Goal: Consume media (video, audio)

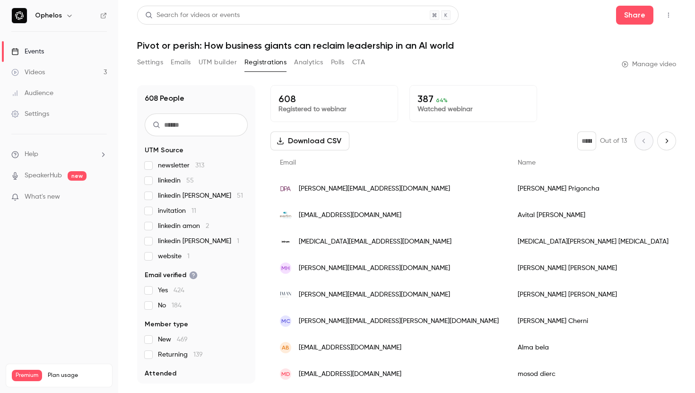
click at [58, 69] on link "Videos 3" at bounding box center [59, 72] width 118 height 21
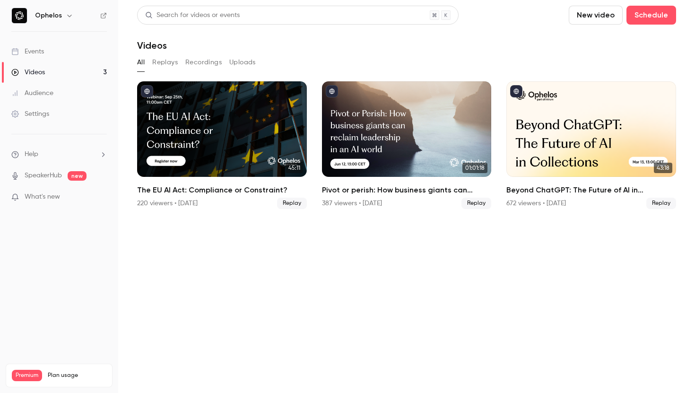
click at [86, 52] on link "Events" at bounding box center [59, 51] width 118 height 21
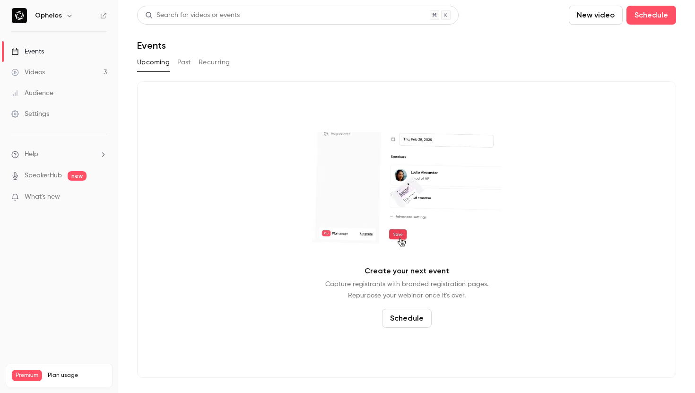
click at [185, 66] on button "Past" at bounding box center [184, 62] width 14 height 15
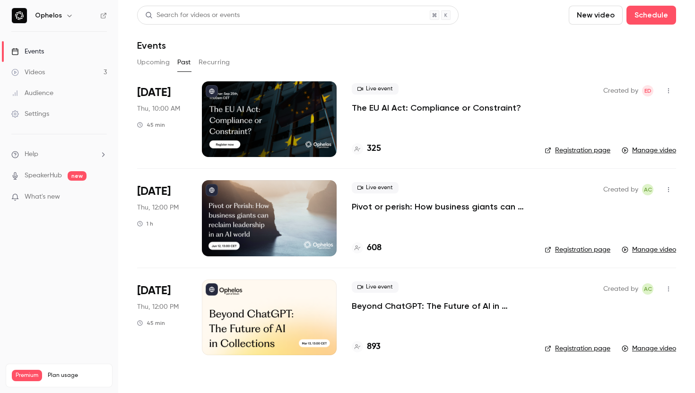
click at [367, 102] on p "The EU AI Act: Compliance or Constraint?" at bounding box center [436, 107] width 169 height 11
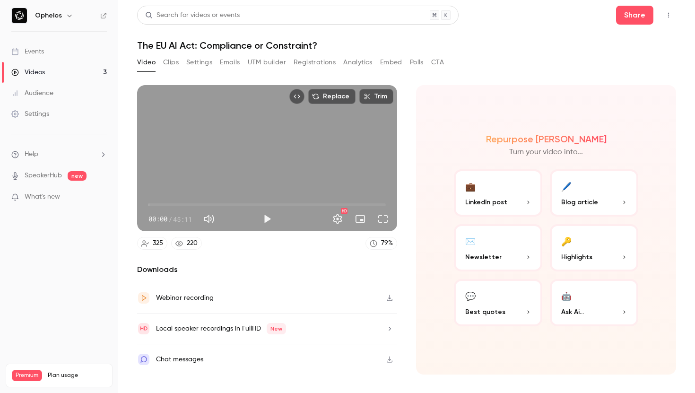
click at [169, 63] on button "Clips" at bounding box center [171, 62] width 16 height 15
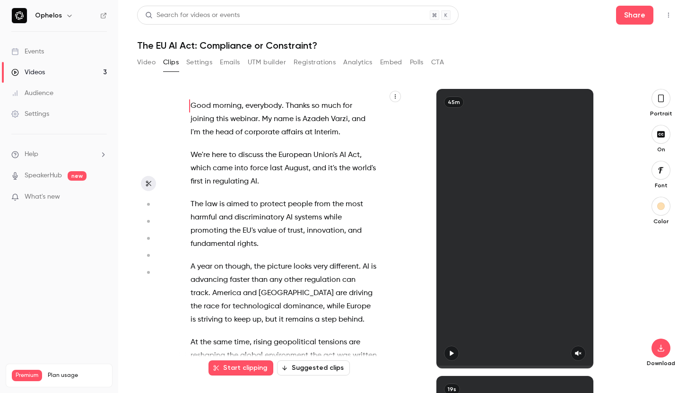
click at [312, 368] on button "Suggested clips" at bounding box center [313, 367] width 73 height 15
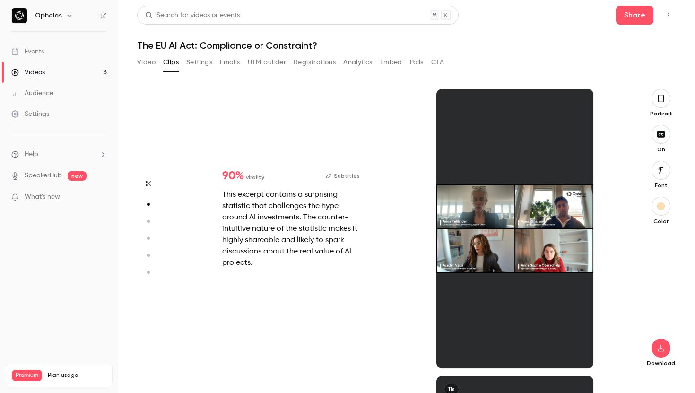
scroll to position [287, 0]
click at [495, 259] on div at bounding box center [514, 228] width 157 height 279
click at [495, 216] on div at bounding box center [514, 228] width 157 height 279
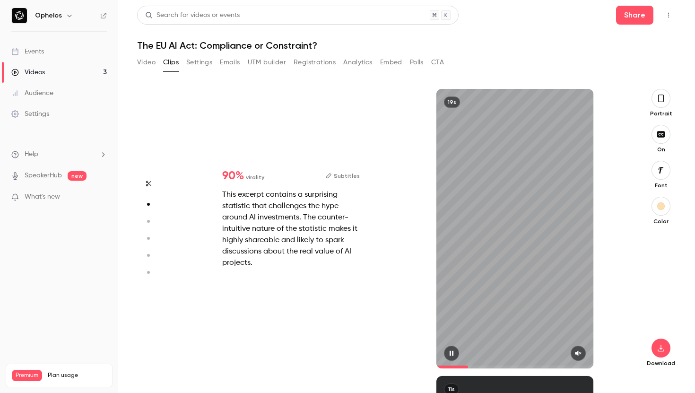
click at [577, 352] on icon "button" at bounding box center [578, 353] width 6 height 5
click at [453, 354] on icon "button" at bounding box center [452, 353] width 8 height 7
click at [453, 354] on icon "button" at bounding box center [451, 353] width 4 height 5
click at [450, 354] on icon "button" at bounding box center [451, 353] width 4 height 5
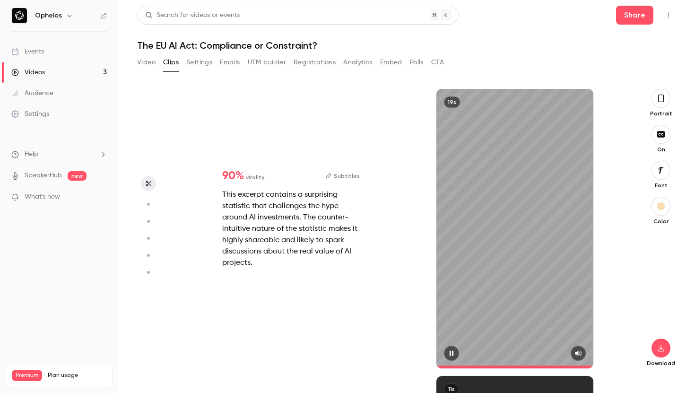
type input "*"
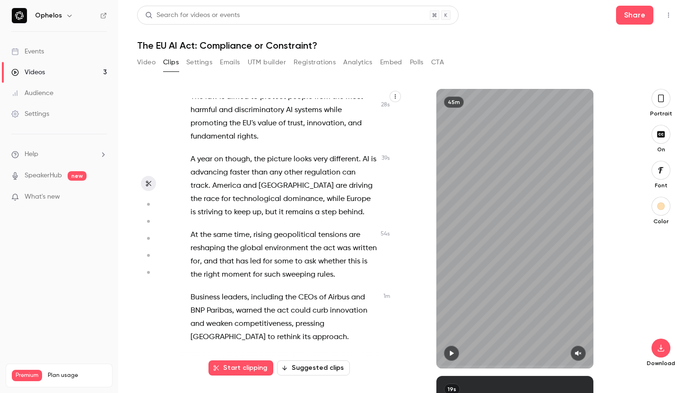
scroll to position [0, 0]
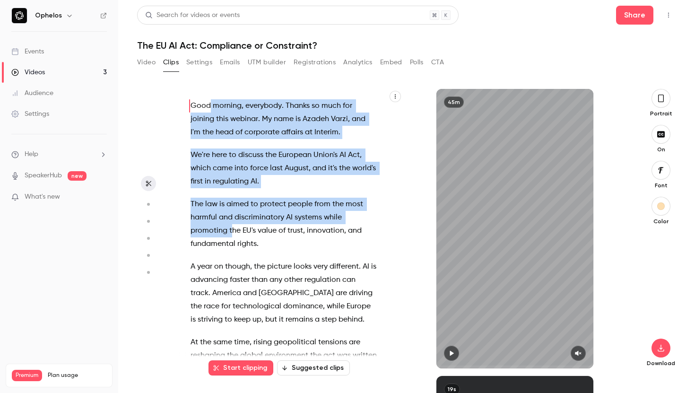
drag, startPoint x: 189, startPoint y: 104, endPoint x: 233, endPoint y: 230, distance: 133.2
click at [233, 230] on div "Good morning , everybody . Thanks so much for joining this webinar . My name is…" at bounding box center [288, 233] width 219 height 270
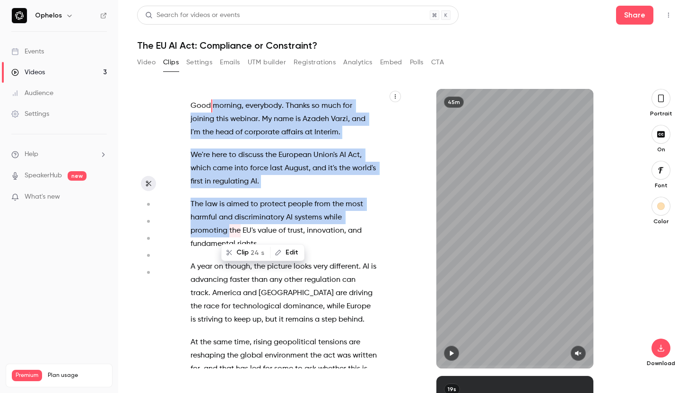
click at [232, 229] on span "the" at bounding box center [234, 230] width 11 height 13
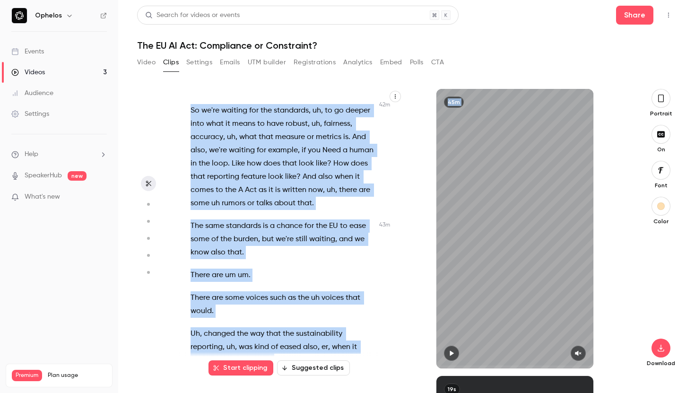
scroll to position [11912, 0]
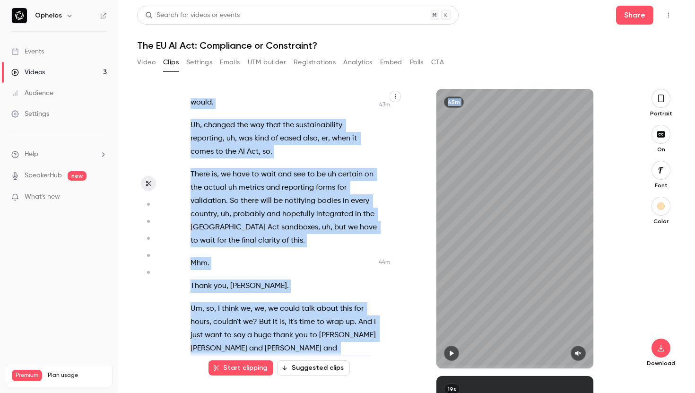
drag, startPoint x: 190, startPoint y: 107, endPoint x: 282, endPoint y: 379, distance: 286.8
click at [282, 379] on div "Good morning , everybody . Thanks so much for joining this webinar . My name is…" at bounding box center [403, 241] width 448 height 304
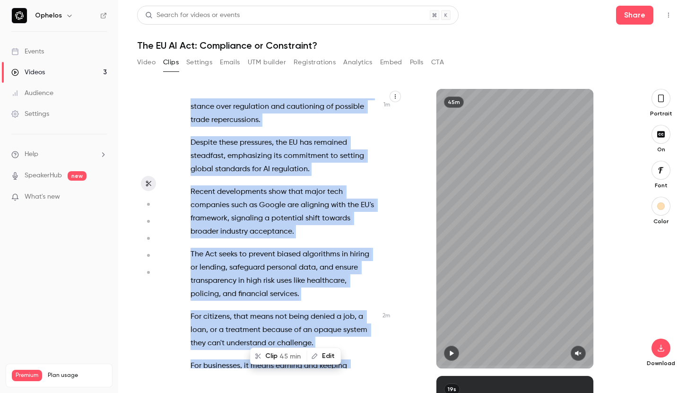
copy div "Good morning , everybody . Thanks so much for joining this webinar . My name is…"
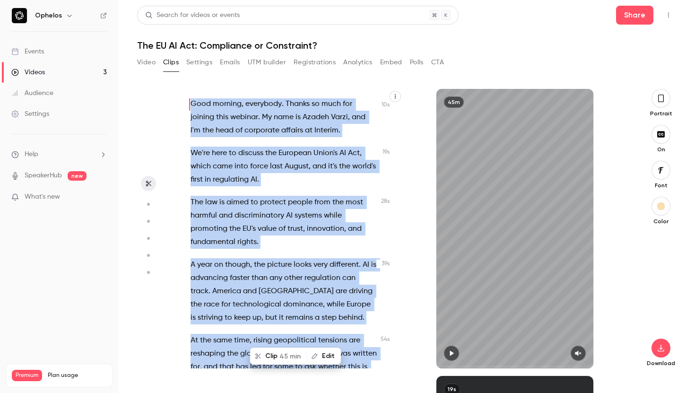
scroll to position [0, 0]
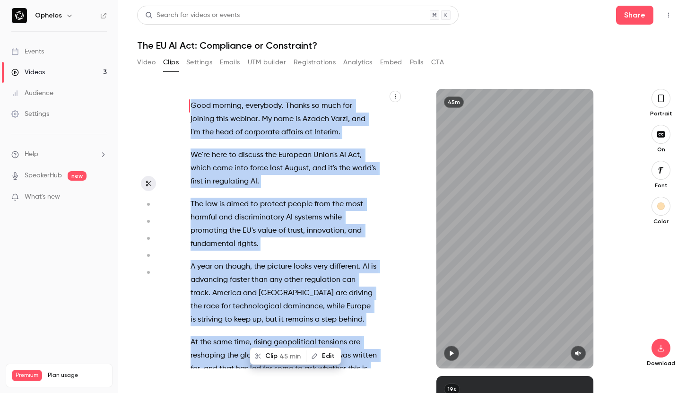
click at [339, 166] on span "the" at bounding box center [344, 168] width 11 height 13
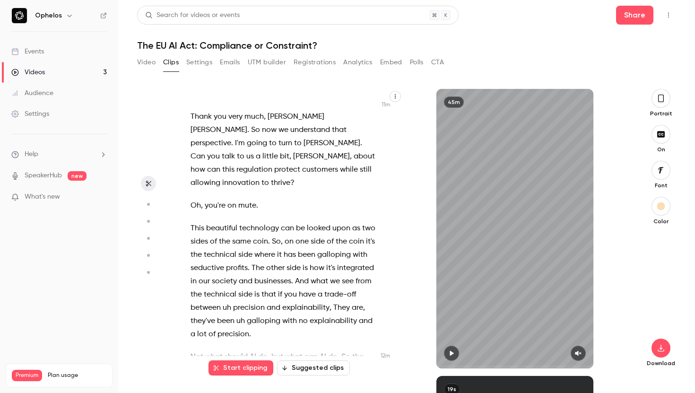
scroll to position [3288, 0]
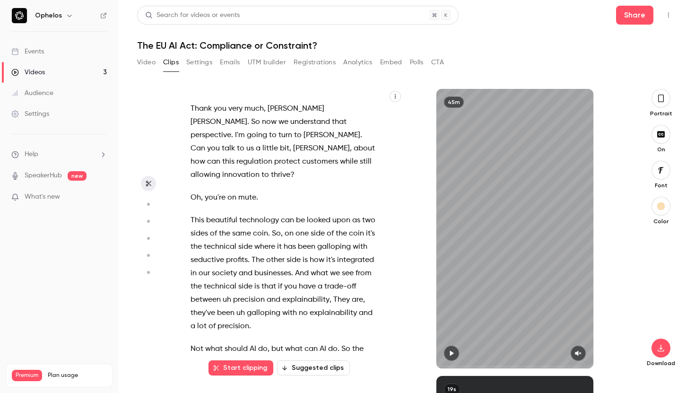
click at [190, 151] on div "Good morning , everybody . Thanks so much for joining this webinar . My name is…" at bounding box center [288, 233] width 219 height 270
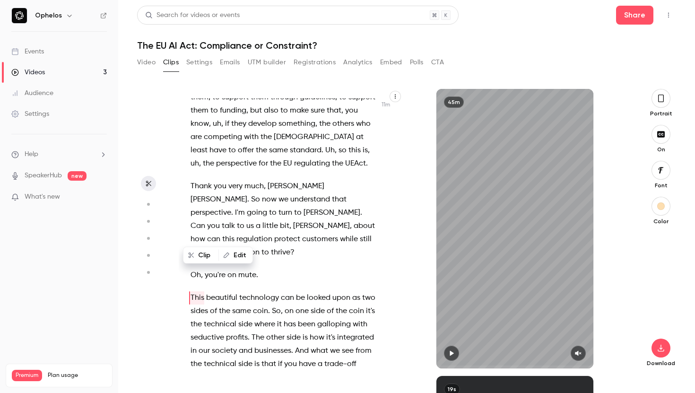
scroll to position [3209, 0]
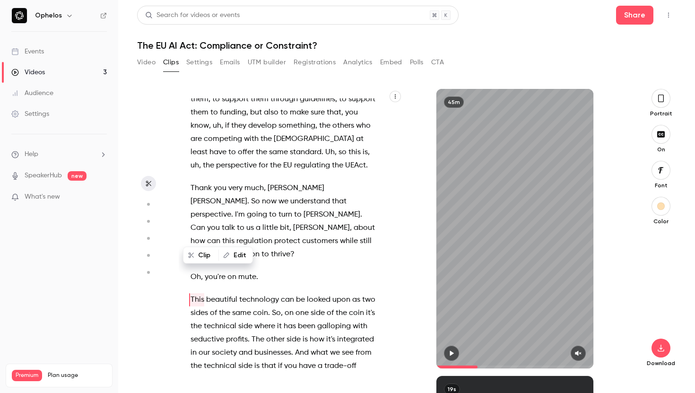
click at [190, 293] on span "This" at bounding box center [197, 299] width 14 height 13
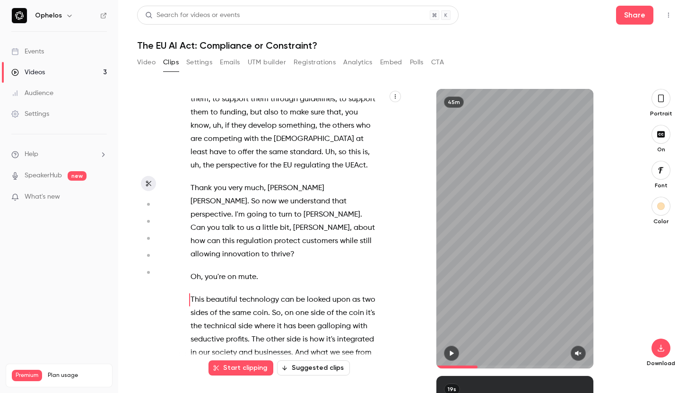
click at [212, 218] on div "Good morning , everybody . Thanks so much for joining this webinar . My name is…" at bounding box center [288, 233] width 219 height 270
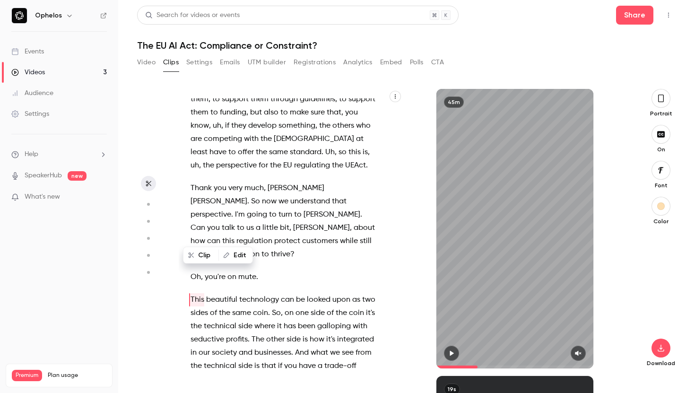
click at [196, 225] on div "Good morning , everybody . Thanks so much for joining this webinar . My name is…" at bounding box center [288, 233] width 219 height 270
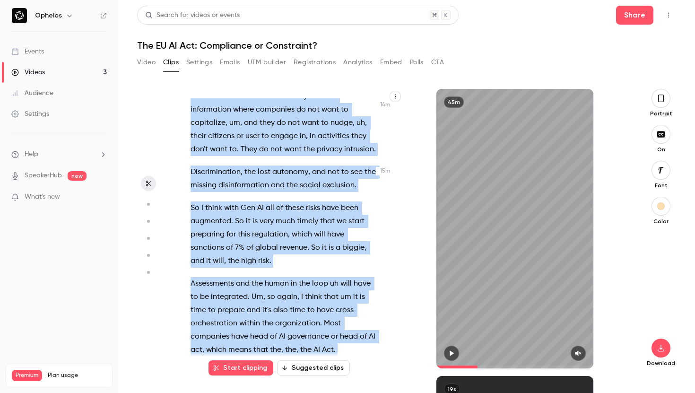
scroll to position [3965, 0]
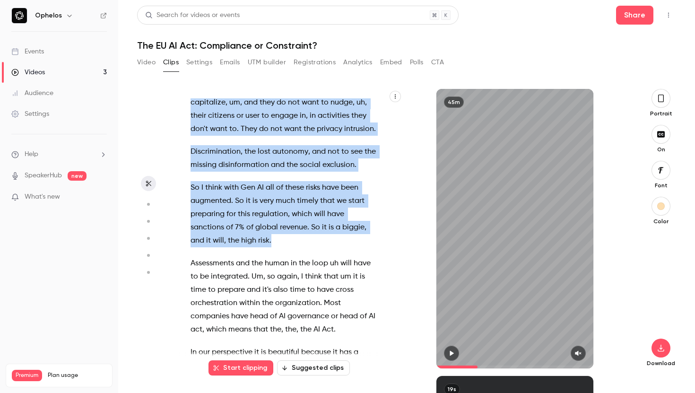
drag, startPoint x: 190, startPoint y: 233, endPoint x: 336, endPoint y: 177, distance: 156.9
click at [336, 177] on div "Good morning , everybody . Thanks so much for joining this webinar . My name is…" at bounding box center [288, 233] width 219 height 270
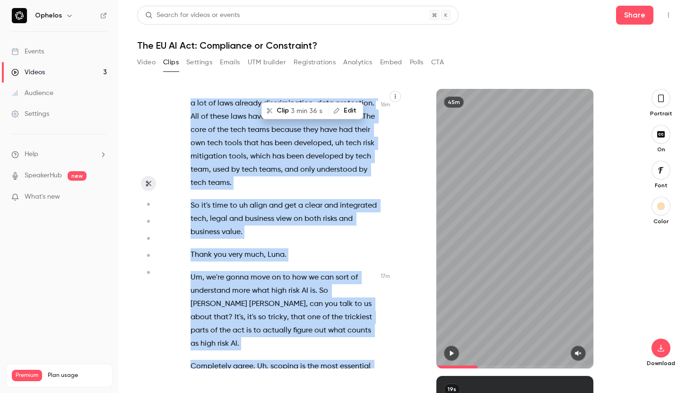
scroll to position [4223, 0]
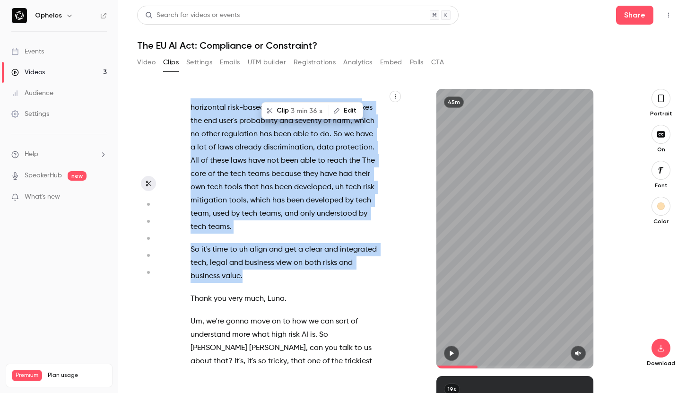
drag, startPoint x: 213, startPoint y: 241, endPoint x: 267, endPoint y: 208, distance: 63.4
click at [267, 208] on div "Good morning , everybody . Thanks so much for joining this webinar . My name is…" at bounding box center [288, 233] width 219 height 270
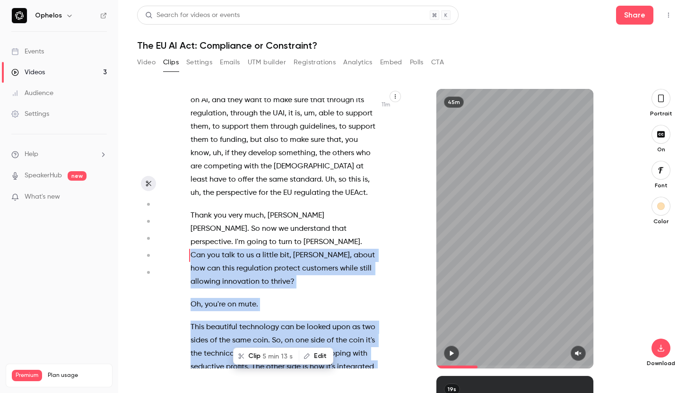
copy div "Can you talk to us a little bit , Anna , about how can this regulation protect …"
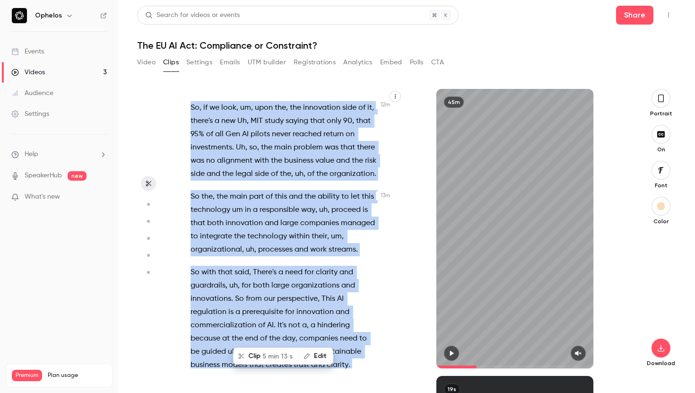
scroll to position [3642, 0]
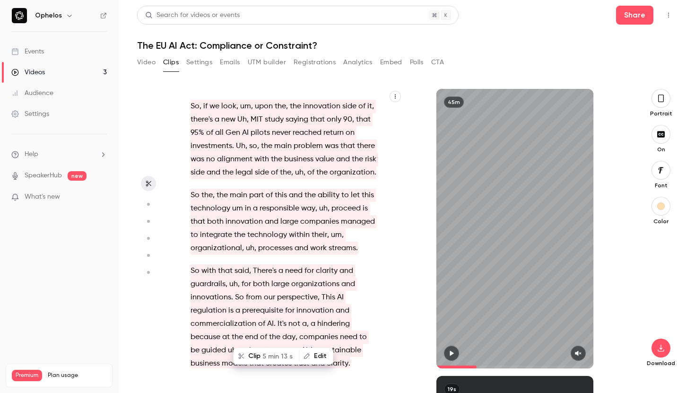
click at [352, 294] on p "So with that said , There's a need for clarity and guardrails , uh , for both l…" at bounding box center [283, 317] width 186 height 106
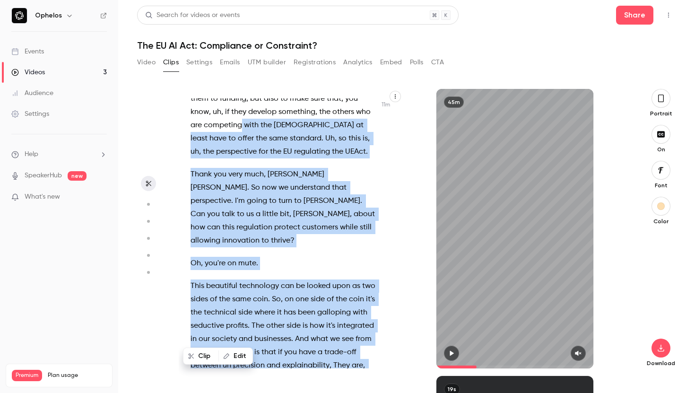
scroll to position [3181, 0]
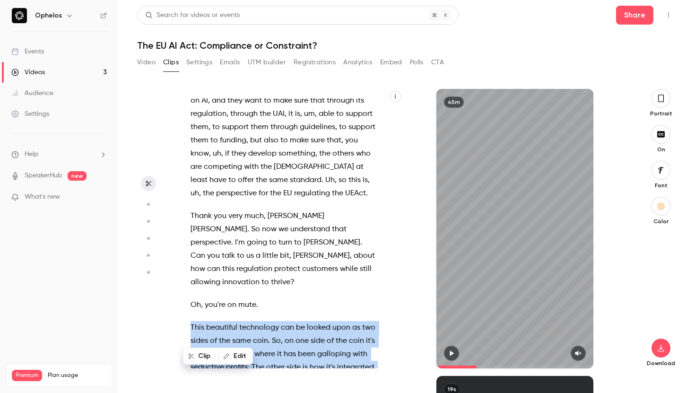
drag, startPoint x: 352, startPoint y: 210, endPoint x: 179, endPoint y: 265, distance: 181.4
click at [179, 265] on div "Good morning , everybody . Thanks so much for joining this webinar . My name is…" at bounding box center [288, 233] width 219 height 270
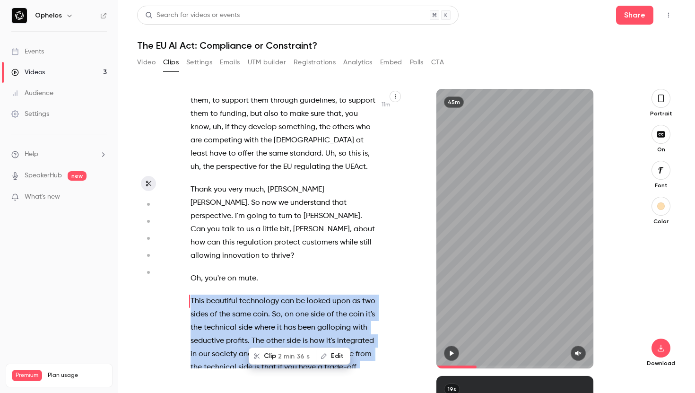
scroll to position [3209, 0]
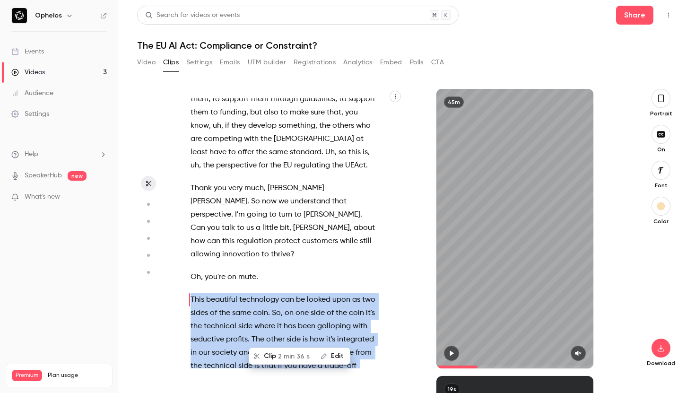
click at [276, 358] on button "Clip 2 min 36 s" at bounding box center [283, 355] width 66 height 15
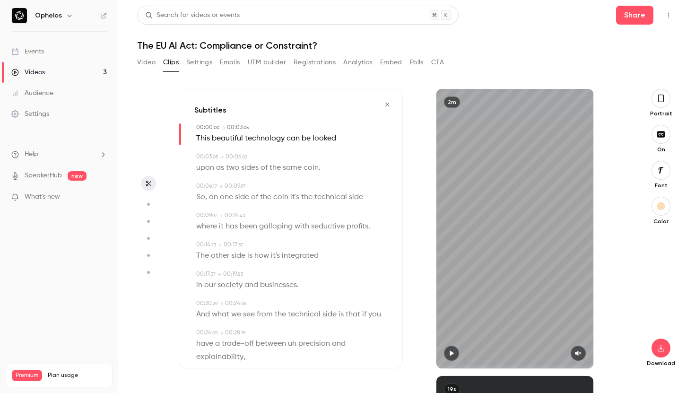
click at [455, 350] on button "button" at bounding box center [451, 352] width 15 height 15
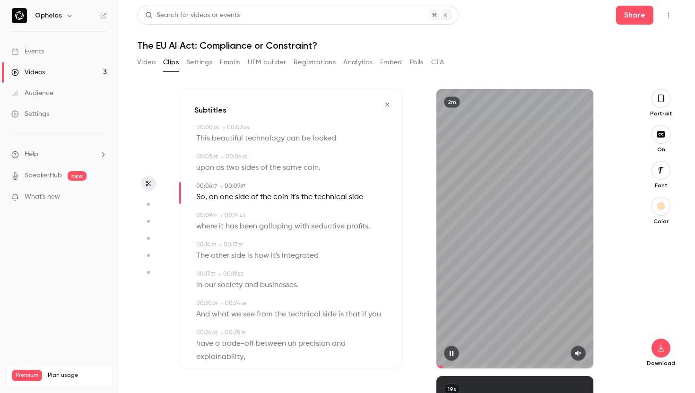
click at [582, 354] on button "button" at bounding box center [577, 352] width 15 height 15
click at [660, 95] on icon "button" at bounding box center [661, 98] width 8 height 10
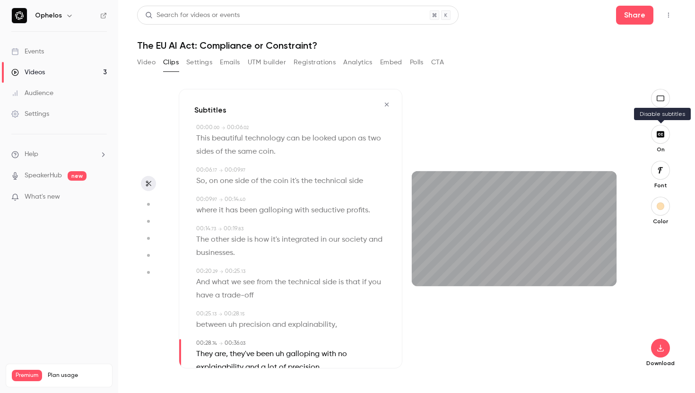
click at [659, 134] on icon "button" at bounding box center [660, 134] width 8 height 6
click at [660, 350] on icon "button" at bounding box center [660, 348] width 11 height 8
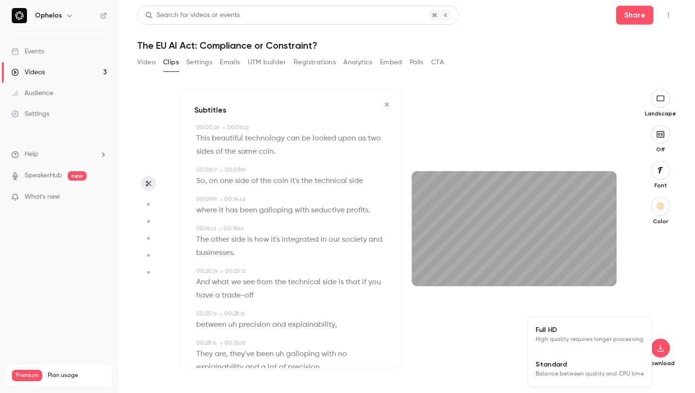
click at [579, 337] on span "High quality requires longer processing" at bounding box center [589, 339] width 108 height 9
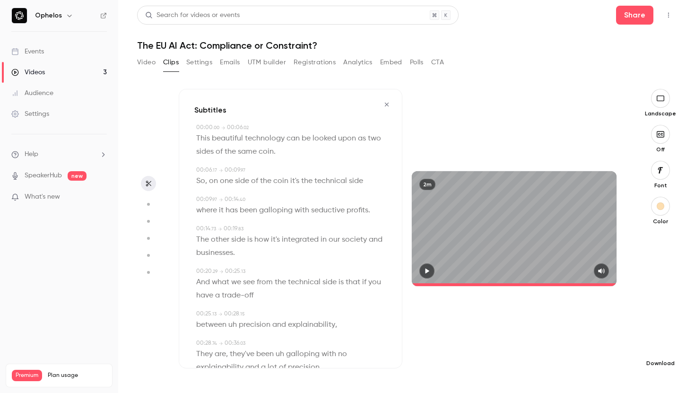
click at [656, 349] on icon "button" at bounding box center [660, 348] width 11 height 8
click at [594, 344] on span "High quality requires longer processing" at bounding box center [589, 339] width 108 height 9
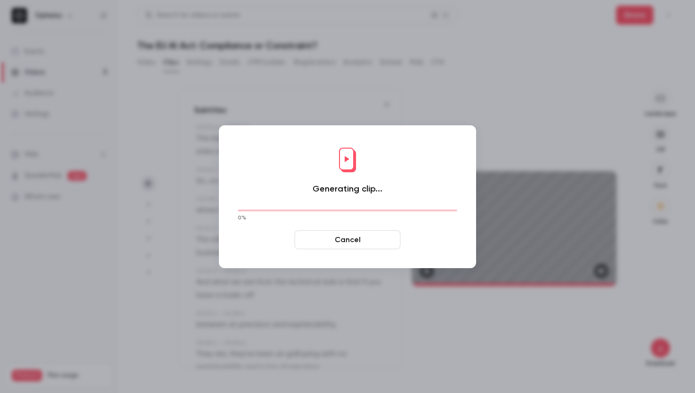
type input "*****"
click at [348, 235] on button "Cancel" at bounding box center [347, 239] width 106 height 19
click at [345, 242] on button "Cancel" at bounding box center [347, 239] width 106 height 19
click at [402, 89] on div at bounding box center [347, 196] width 695 height 393
click at [350, 241] on button "Cancel" at bounding box center [347, 239] width 106 height 19
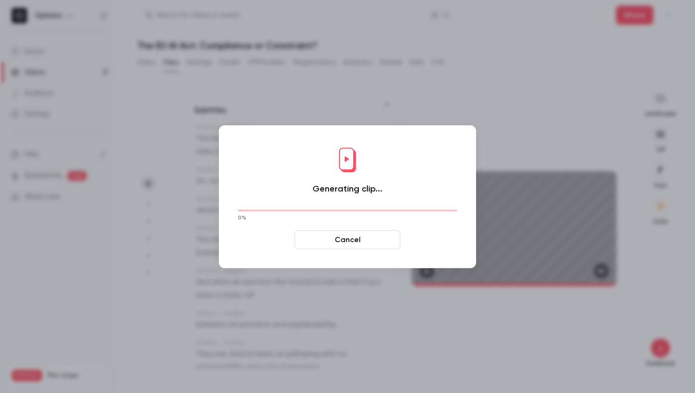
click at [331, 246] on button "Cancel" at bounding box center [347, 239] width 106 height 19
click at [333, 242] on button "Cancel" at bounding box center [347, 239] width 106 height 19
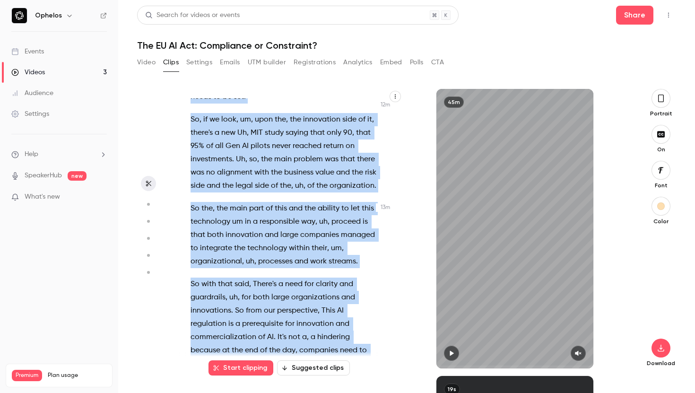
scroll to position [3633, 0]
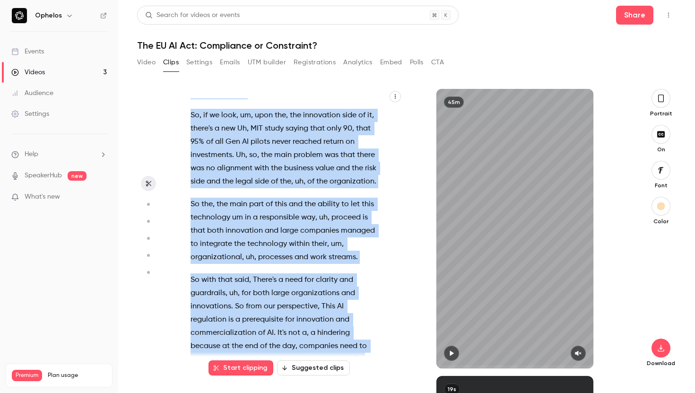
drag, startPoint x: 192, startPoint y: 155, endPoint x: 357, endPoint y: 304, distance: 222.2
click at [357, 304] on div "Good morning , everybody . Thanks so much for joining this webinar . My name is…" at bounding box center [288, 233] width 219 height 270
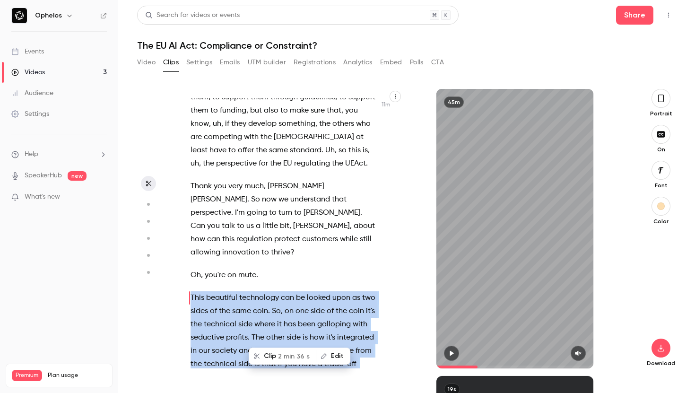
scroll to position [3209, 0]
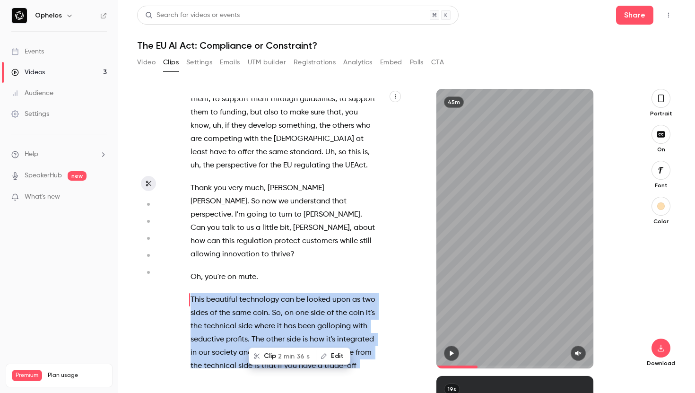
click at [291, 354] on span "2 min 36 s" at bounding box center [294, 356] width 32 height 10
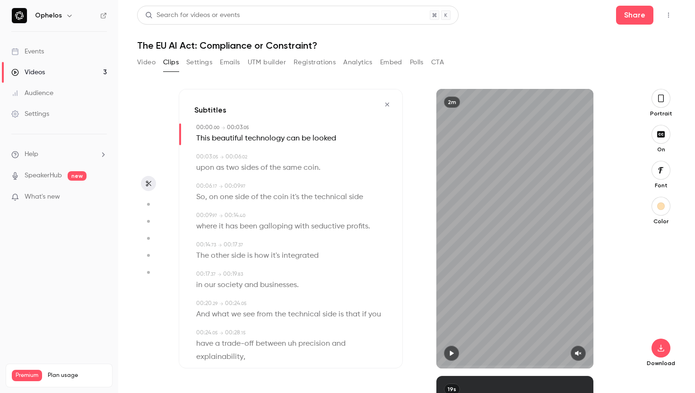
click at [658, 102] on icon "button" at bounding box center [661, 99] width 6 height 8
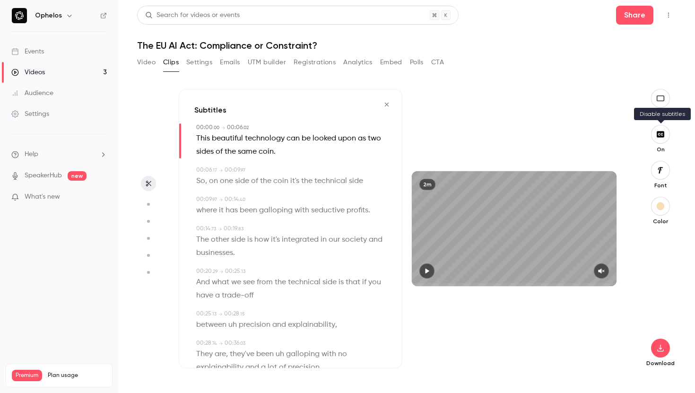
click at [658, 137] on icon "button" at bounding box center [660, 134] width 8 height 6
click at [659, 354] on button "button" at bounding box center [660, 347] width 19 height 19
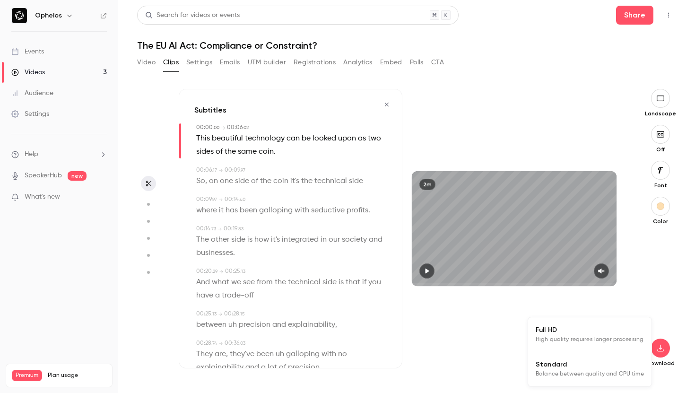
click at [603, 341] on span "High quality requires longer processing" at bounding box center [589, 339] width 108 height 9
click at [387, 110] on button "button" at bounding box center [386, 104] width 15 height 15
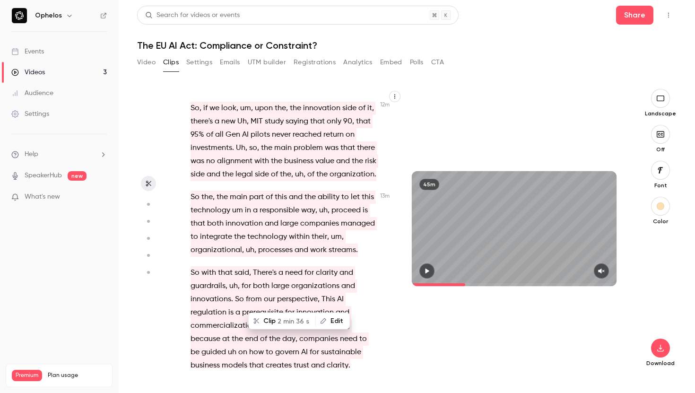
scroll to position [3662, 0]
click at [255, 267] on span "There's" at bounding box center [265, 273] width 24 height 13
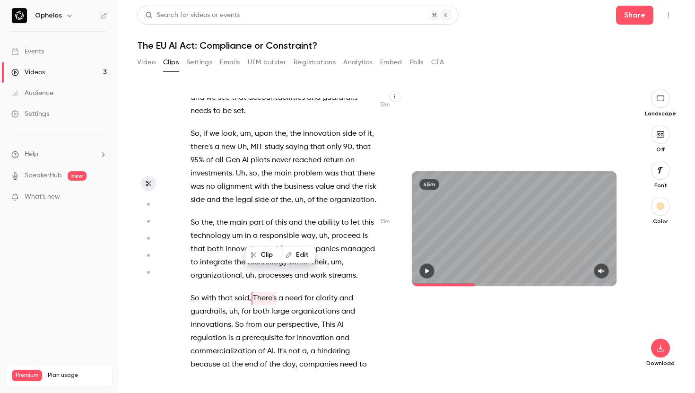
scroll to position [3636, 0]
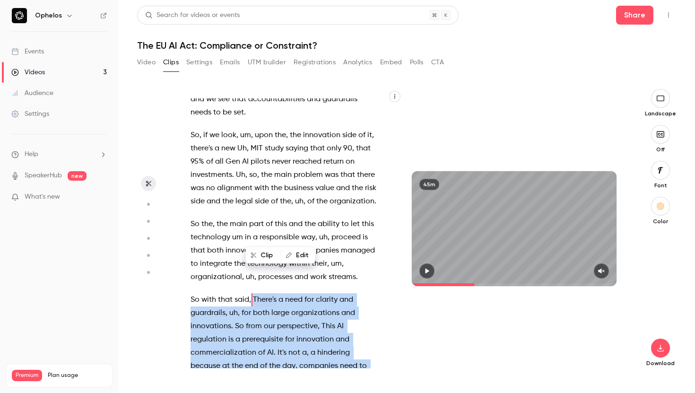
drag, startPoint x: 251, startPoint y: 235, endPoint x: 353, endPoint y: 329, distance: 138.4
click at [353, 329] on p "So with that said , There's a need for clarity and guardrails , uh , for both l…" at bounding box center [283, 346] width 186 height 106
click at [300, 350] on span "34 s" at bounding box center [302, 348] width 14 height 10
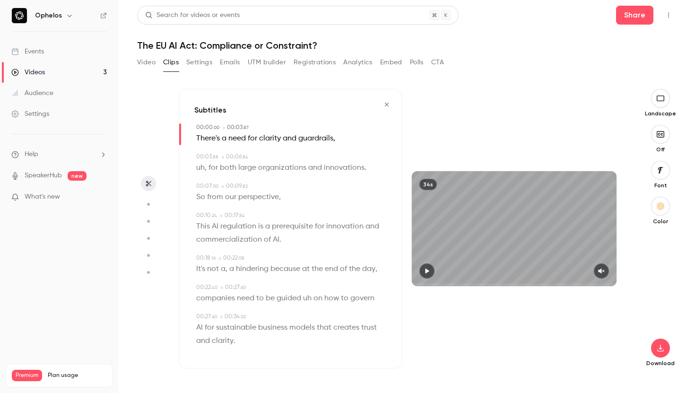
click at [426, 266] on button "button" at bounding box center [426, 270] width 15 height 15
click at [604, 271] on icon "button" at bounding box center [601, 270] width 6 height 5
drag, startPoint x: 432, startPoint y: 285, endPoint x: 395, endPoint y: 284, distance: 37.3
click at [395, 284] on div "Subtitles 00:00 . 00 → 00:03 . 87 There's a need for clarity and guardrails , 0…" at bounding box center [402, 228] width 447 height 279
click at [663, 142] on button "button" at bounding box center [660, 134] width 19 height 19
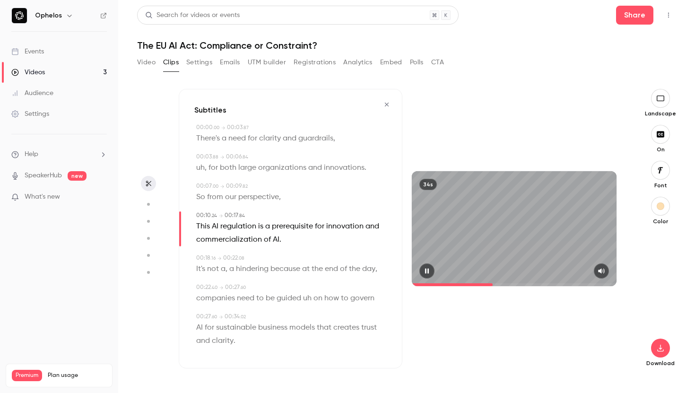
click at [427, 271] on icon "button" at bounding box center [427, 270] width 8 height 7
click at [213, 167] on span "for" at bounding box center [212, 167] width 9 height 13
type input "***"
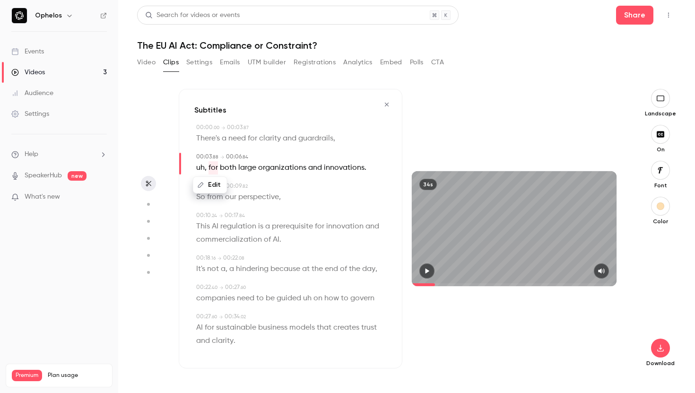
click at [203, 167] on span "uh" at bounding box center [200, 167] width 9 height 13
click at [201, 181] on button "Edit" at bounding box center [197, 184] width 33 height 15
click at [284, 187] on button "Replace" at bounding box center [289, 188] width 43 height 19
click at [427, 269] on icon "button" at bounding box center [427, 270] width 4 height 5
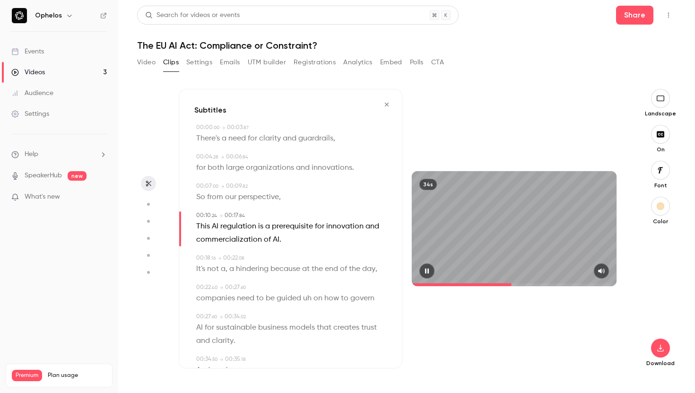
click at [427, 273] on icon "button" at bounding box center [427, 270] width 8 height 7
click at [240, 237] on span "commercialization" at bounding box center [229, 239] width 66 height 13
type input "****"
click at [222, 260] on button "Edit" at bounding box center [224, 256] width 33 height 15
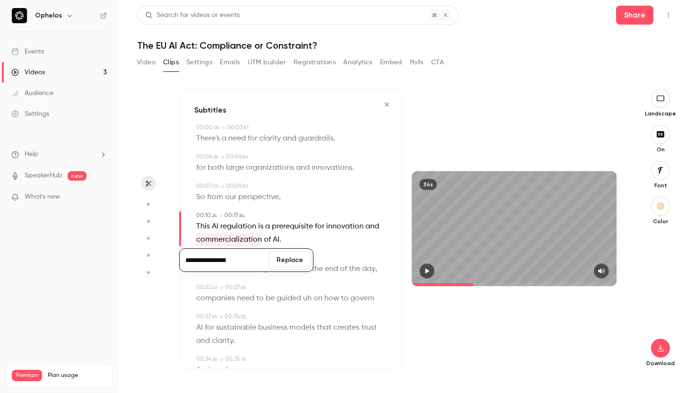
click at [225, 262] on input "**********" at bounding box center [223, 259] width 85 height 19
type input "**********"
click at [293, 260] on button "Replace" at bounding box center [289, 259] width 43 height 19
click at [429, 269] on icon "button" at bounding box center [427, 270] width 8 height 7
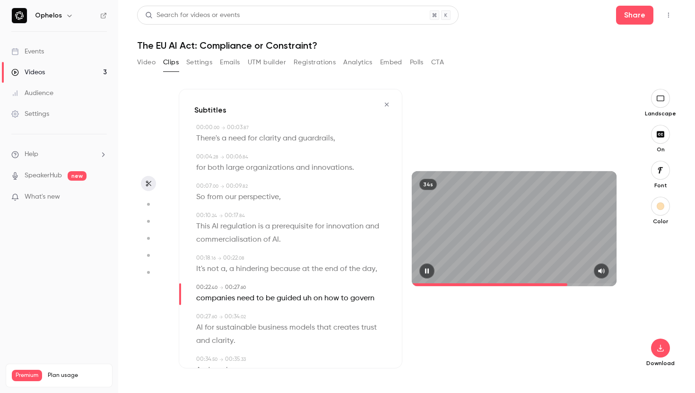
click at [425, 269] on icon "button" at bounding box center [427, 270] width 8 height 7
click at [307, 296] on span "uh" at bounding box center [307, 298] width 9 height 13
type input "****"
click at [303, 314] on button "Edit" at bounding box center [304, 315] width 33 height 15
click at [358, 319] on button "Replace" at bounding box center [351, 318] width 43 height 19
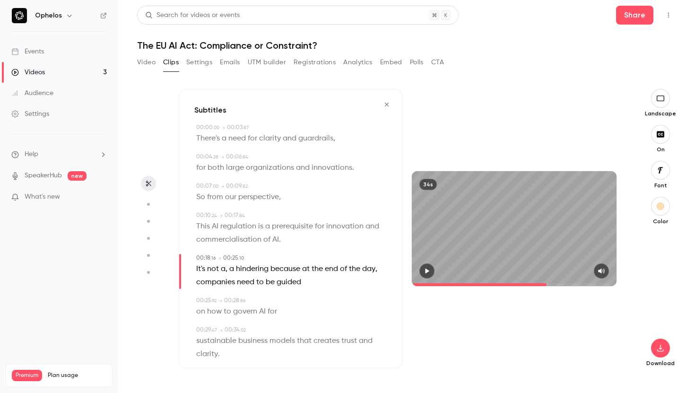
click at [430, 269] on icon "button" at bounding box center [427, 270] width 8 height 7
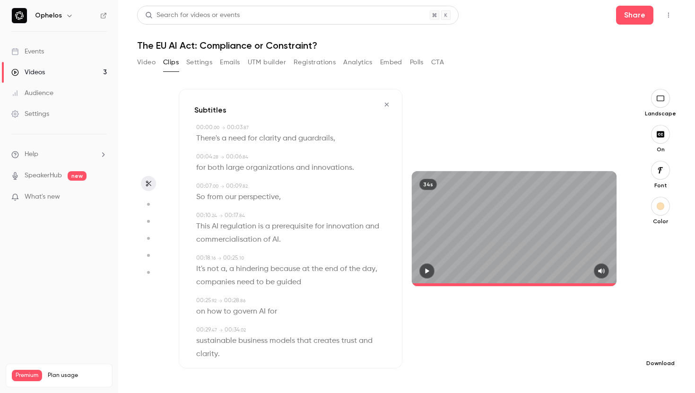
click at [662, 348] on icon "button" at bounding box center [660, 348] width 11 height 8
click at [583, 335] on span "High quality requires longer processing" at bounding box center [589, 339] width 108 height 9
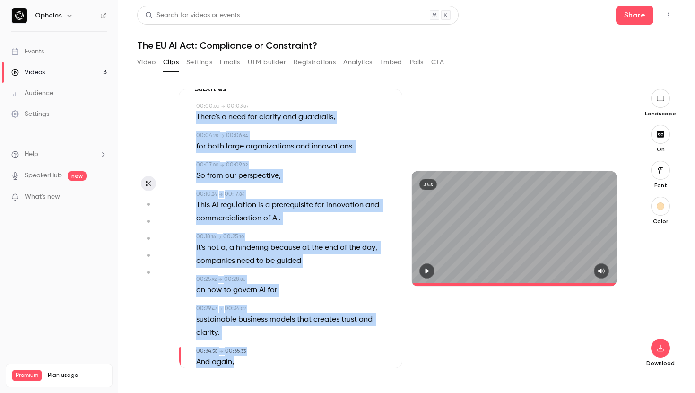
scroll to position [45, 0]
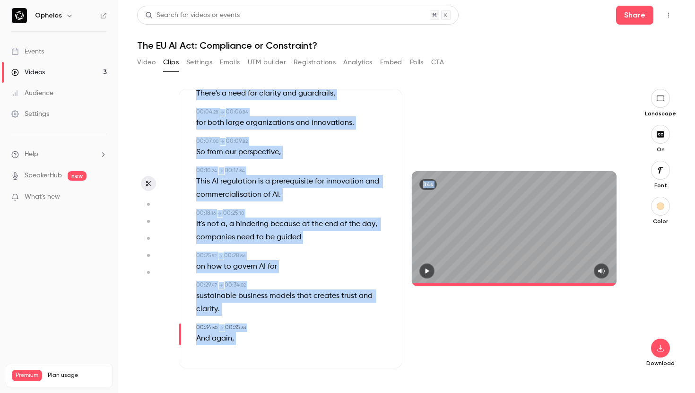
drag, startPoint x: 192, startPoint y: 132, endPoint x: 296, endPoint y: 379, distance: 268.1
click at [296, 379] on div "Subtitles 00:00 . 00 → 00:03 . 87 There's a need for clarity and guardrails , 0…" at bounding box center [402, 241] width 447 height 304
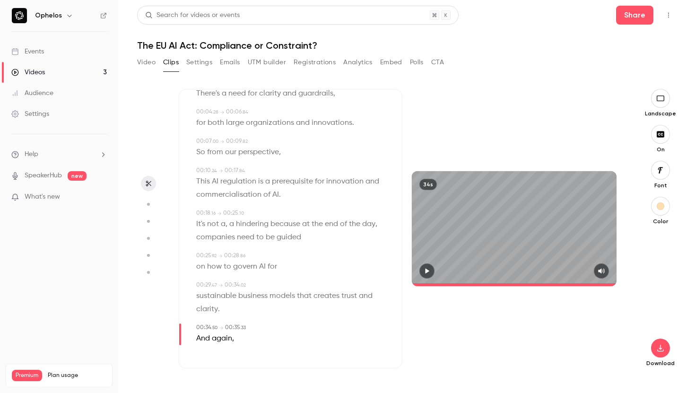
click at [274, 311] on p "sustainable business models that creates trust and clarity ." at bounding box center [291, 302] width 190 height 26
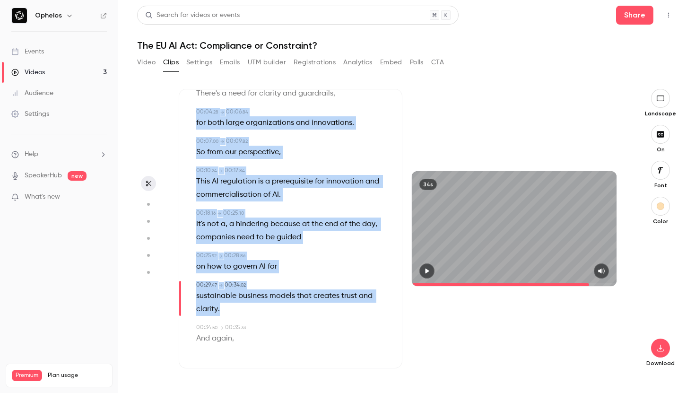
drag, startPoint x: 227, startPoint y: 310, endPoint x: 202, endPoint y: 105, distance: 206.1
click at [202, 105] on div "00:00 . 00 → 00:03 . 87 There's a need for clarity and guardrails , 00:04 . 28 …" at bounding box center [290, 215] width 192 height 274
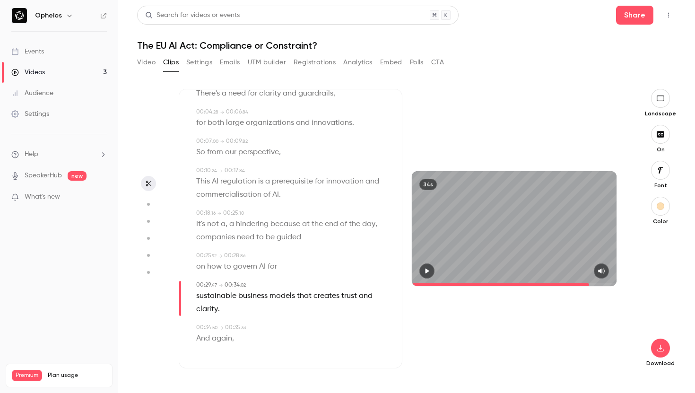
click at [153, 165] on aside at bounding box center [148, 241] width 23 height 304
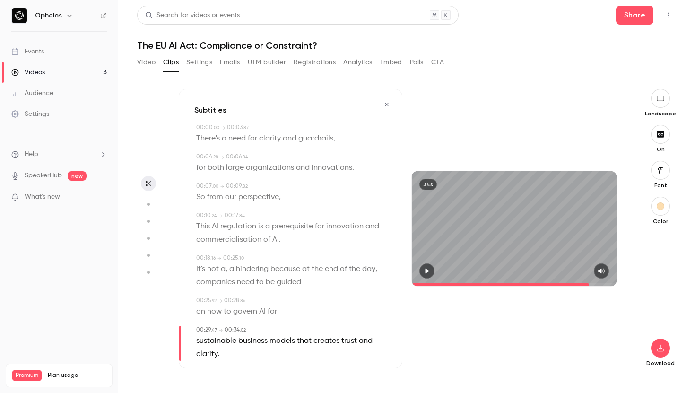
click at [386, 105] on icon "button" at bounding box center [387, 105] width 4 height 4
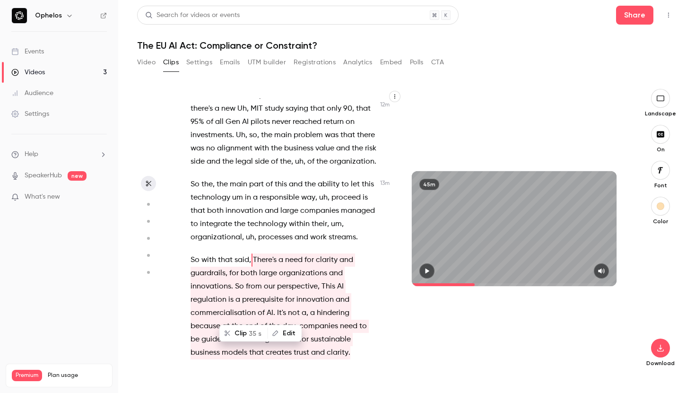
scroll to position [3676, 0]
click at [353, 289] on p "So with that said , There's a need for clarity and guardrails , for both large …" at bounding box center [283, 306] width 186 height 106
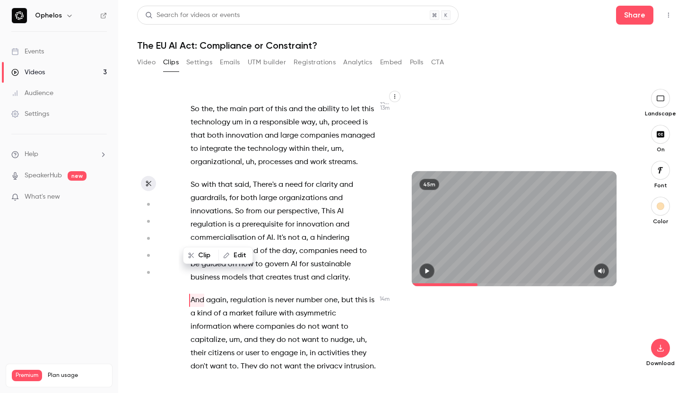
scroll to position [3751, 0]
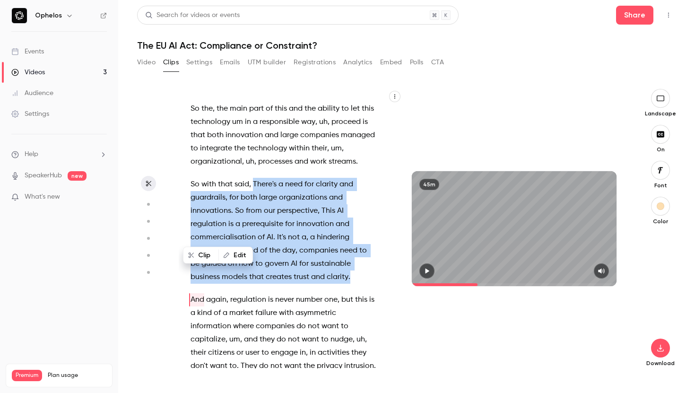
drag, startPoint x: 352, startPoint y: 210, endPoint x: 253, endPoint y: 117, distance: 135.1
click at [253, 178] on p "So with that said , There's a need for clarity and guardrails , for both large …" at bounding box center [283, 231] width 186 height 106
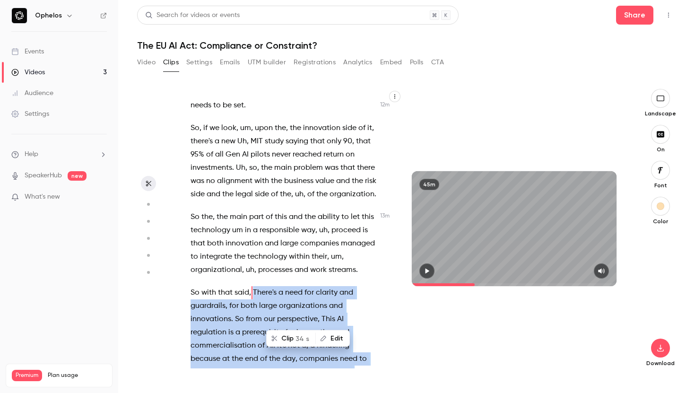
scroll to position [3636, 0]
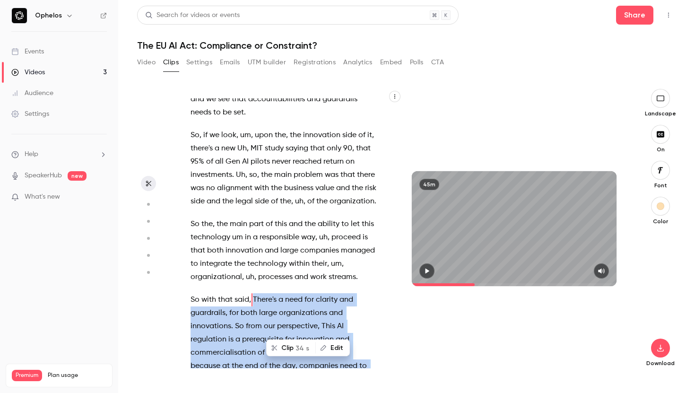
click at [288, 349] on button "Clip 34 s" at bounding box center [291, 347] width 48 height 15
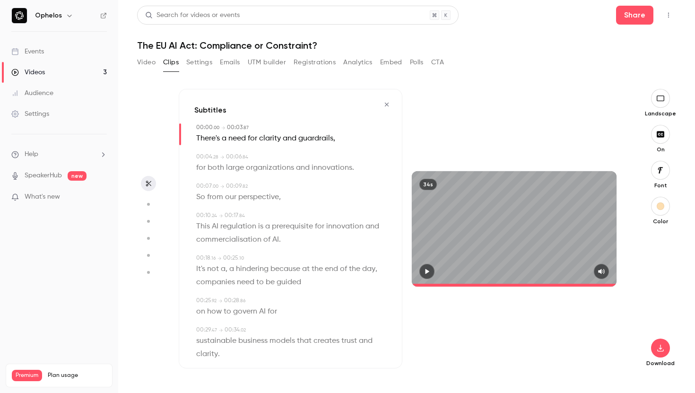
type input "*"
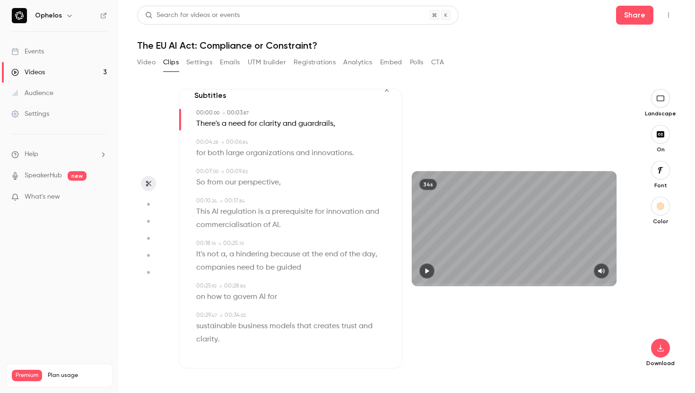
scroll to position [16, 0]
click at [664, 205] on div "button" at bounding box center [660, 206] width 8 height 8
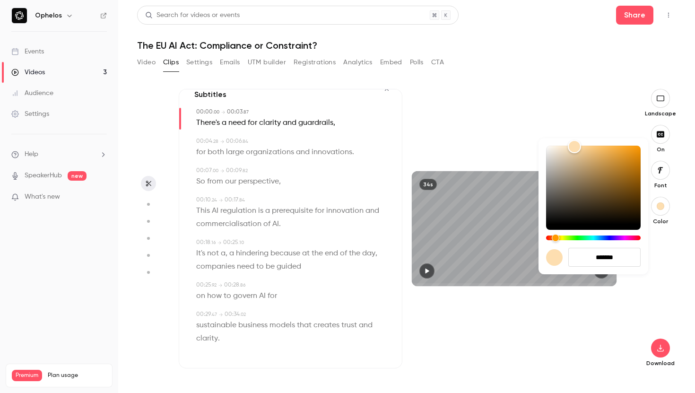
click at [618, 252] on input "*******" at bounding box center [604, 257] width 72 height 19
click at [618, 258] on input "*******" at bounding box center [604, 257] width 72 height 19
paste input "******"
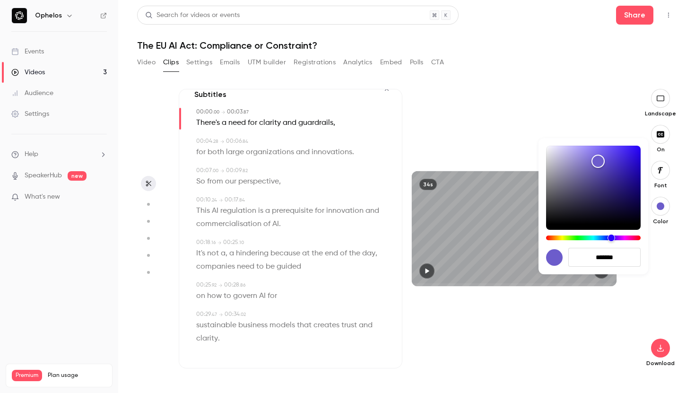
type input "*******"
click at [618, 313] on div at bounding box center [347, 196] width 695 height 393
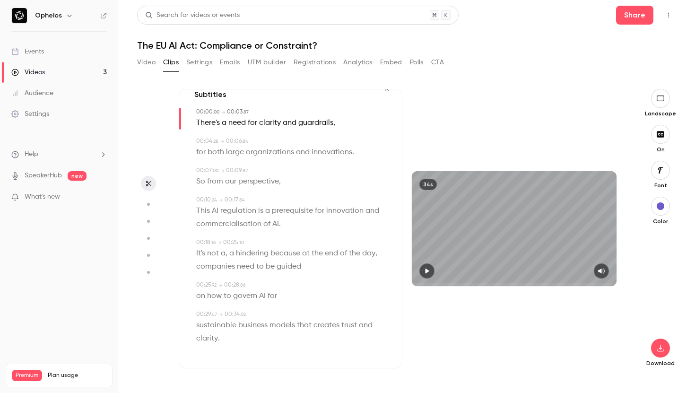
click at [425, 272] on icon "button" at bounding box center [427, 270] width 8 height 7
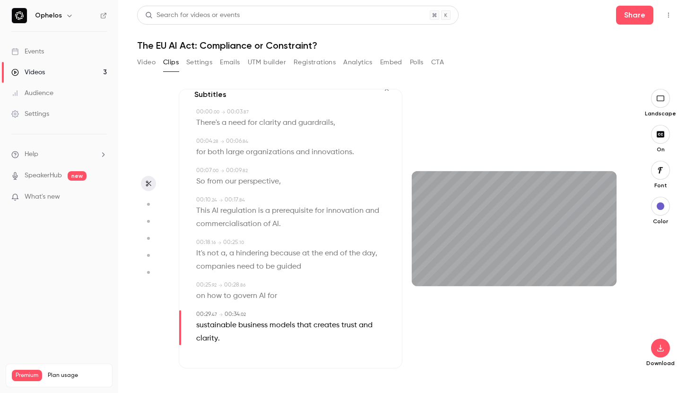
click at [659, 173] on icon "button" at bounding box center [660, 170] width 5 height 6
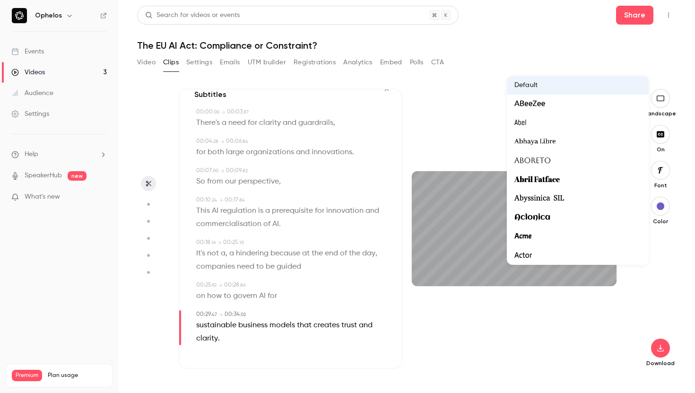
click at [659, 173] on div at bounding box center [347, 196] width 695 height 393
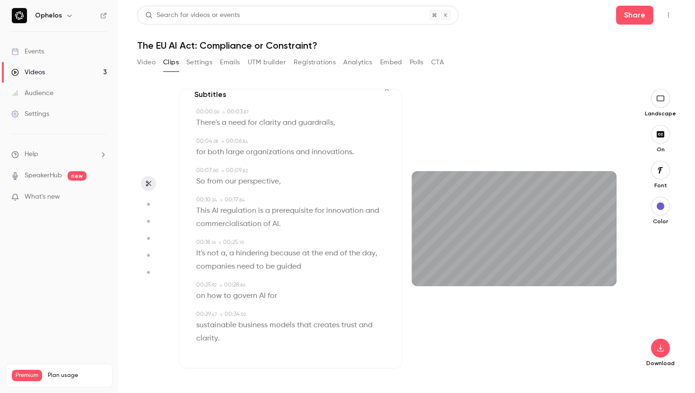
type input "**"
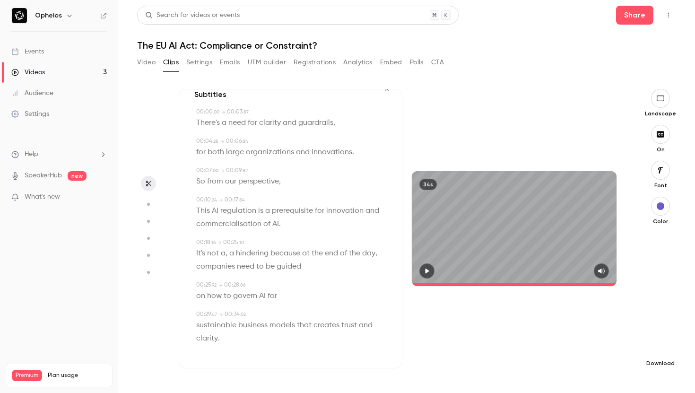
click at [661, 349] on icon "button" at bounding box center [660, 348] width 11 height 8
click at [609, 335] on span "High quality requires longer processing" at bounding box center [589, 339] width 108 height 9
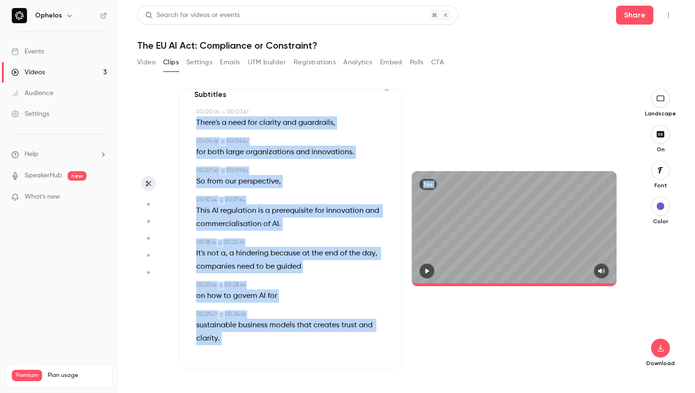
drag, startPoint x: 196, startPoint y: 123, endPoint x: 281, endPoint y: 377, distance: 268.1
click at [281, 377] on div "Subtitles 00:00 . 00 → 00:03 . 87 There's a need for clarity and guardrails , 0…" at bounding box center [402, 241] width 447 height 304
copy div "There's a need for clarity and guardrails , 00:04 . 28 → 00:06 . 84 for both la…"
